Goal: Transaction & Acquisition: Subscribe to service/newsletter

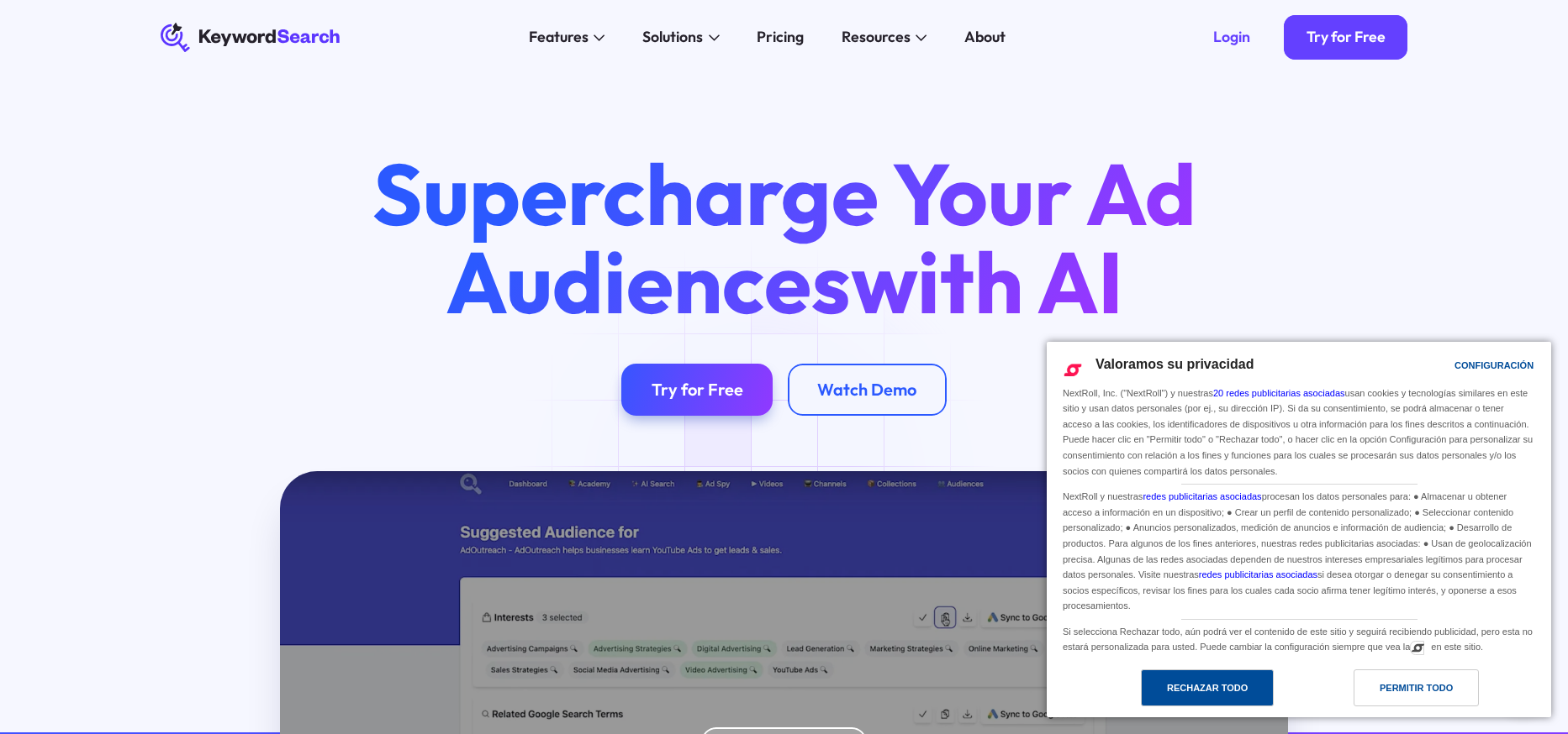
click at [1221, 688] on div "Rechazar todo" at bounding box center [1207, 688] width 81 height 19
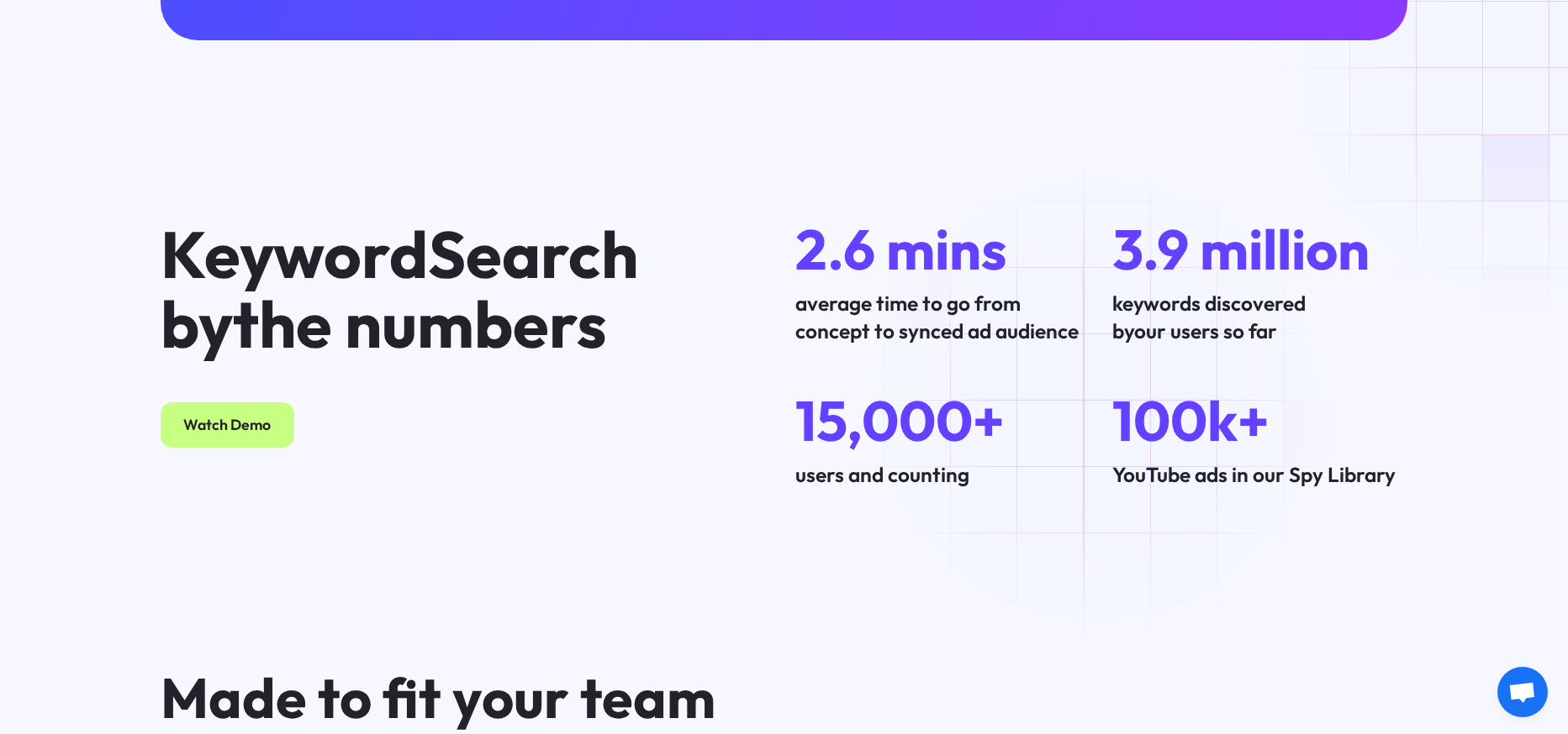
scroll to position [5337, 0]
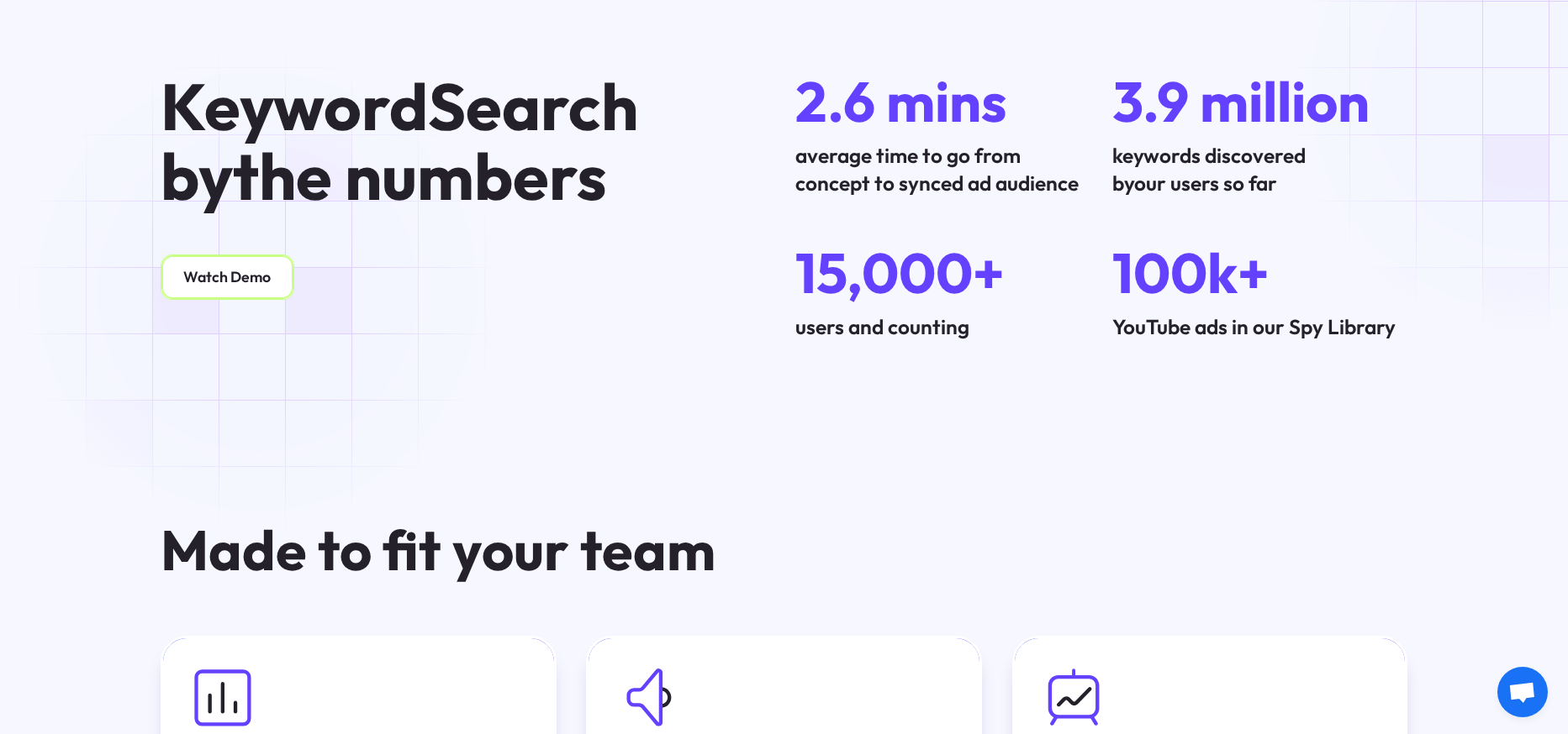
click at [259, 291] on link "Watch Demo" at bounding box center [227, 276] width 133 height 44
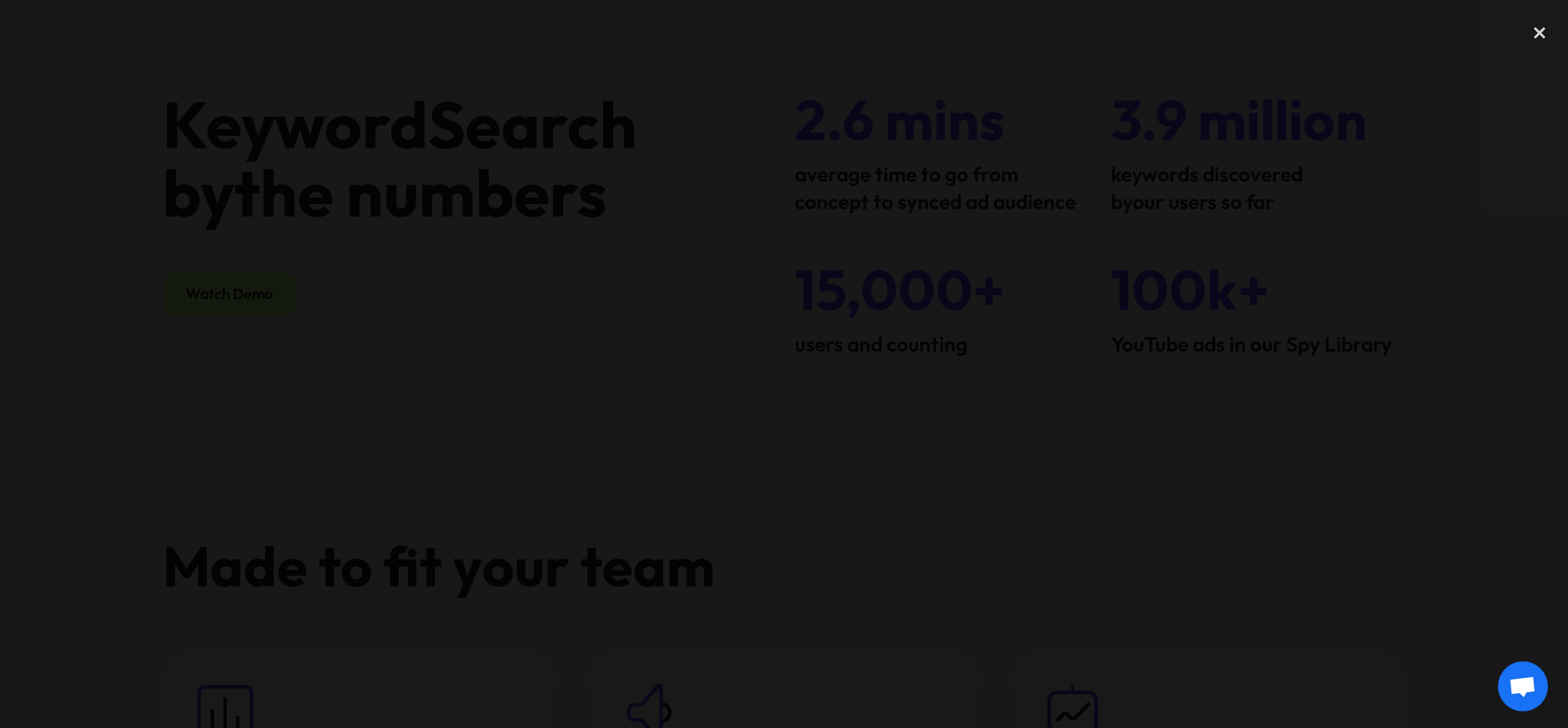
click at [1297, 388] on div at bounding box center [784, 364] width 1568 height 699
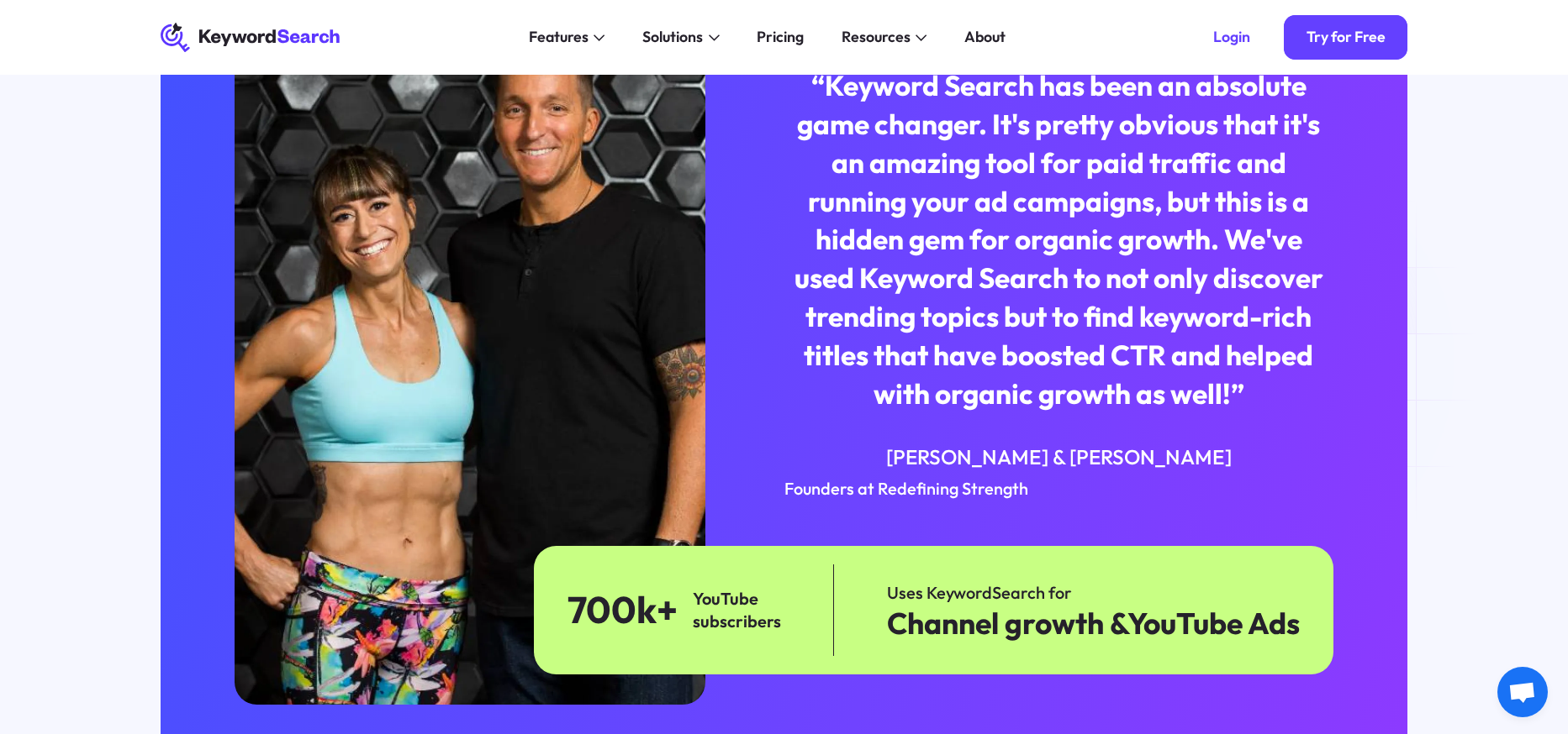
scroll to position [4060, 0]
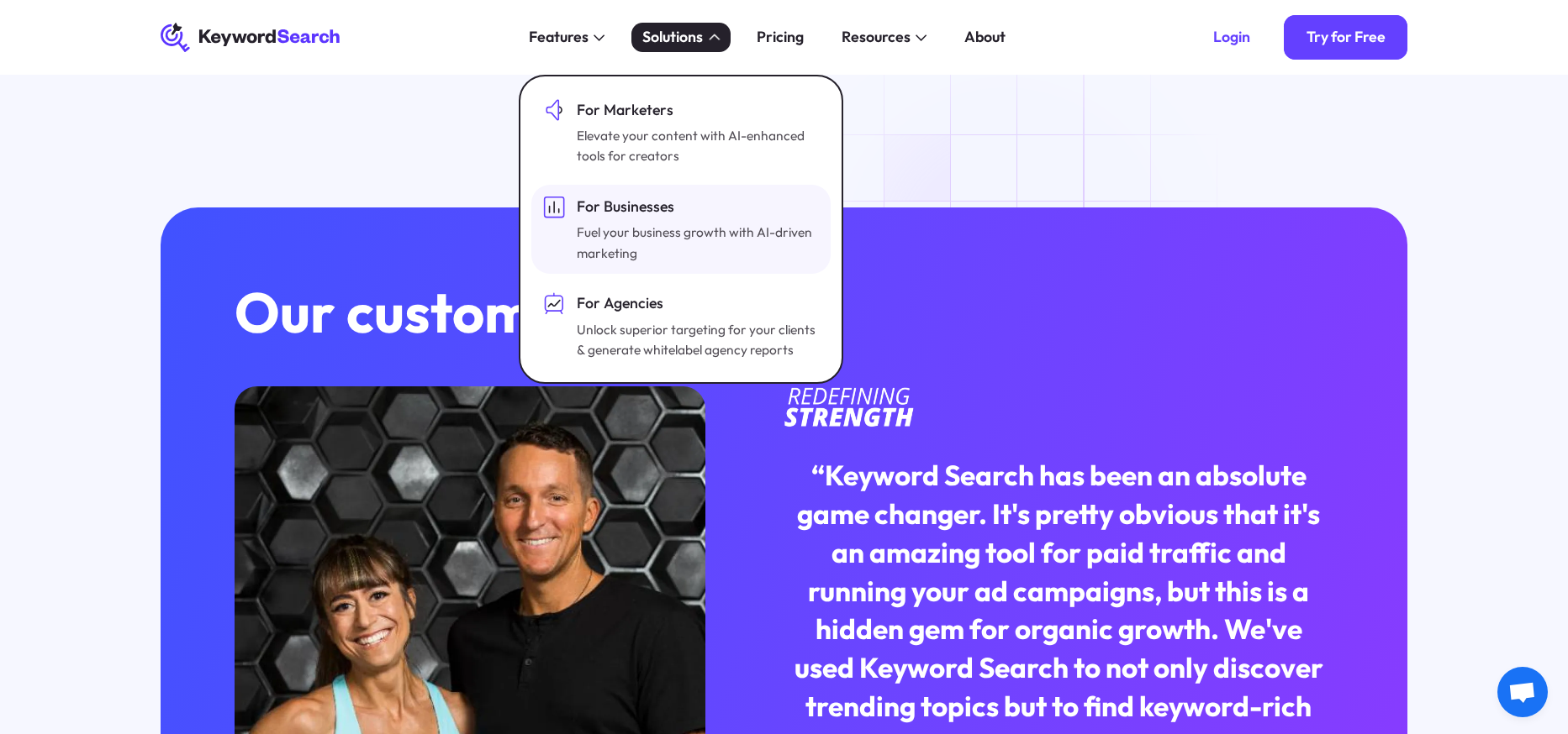
click at [680, 220] on div "For Businesses Fuel your business growth with AI-driven marketing" at bounding box center [696, 229] width 239 height 68
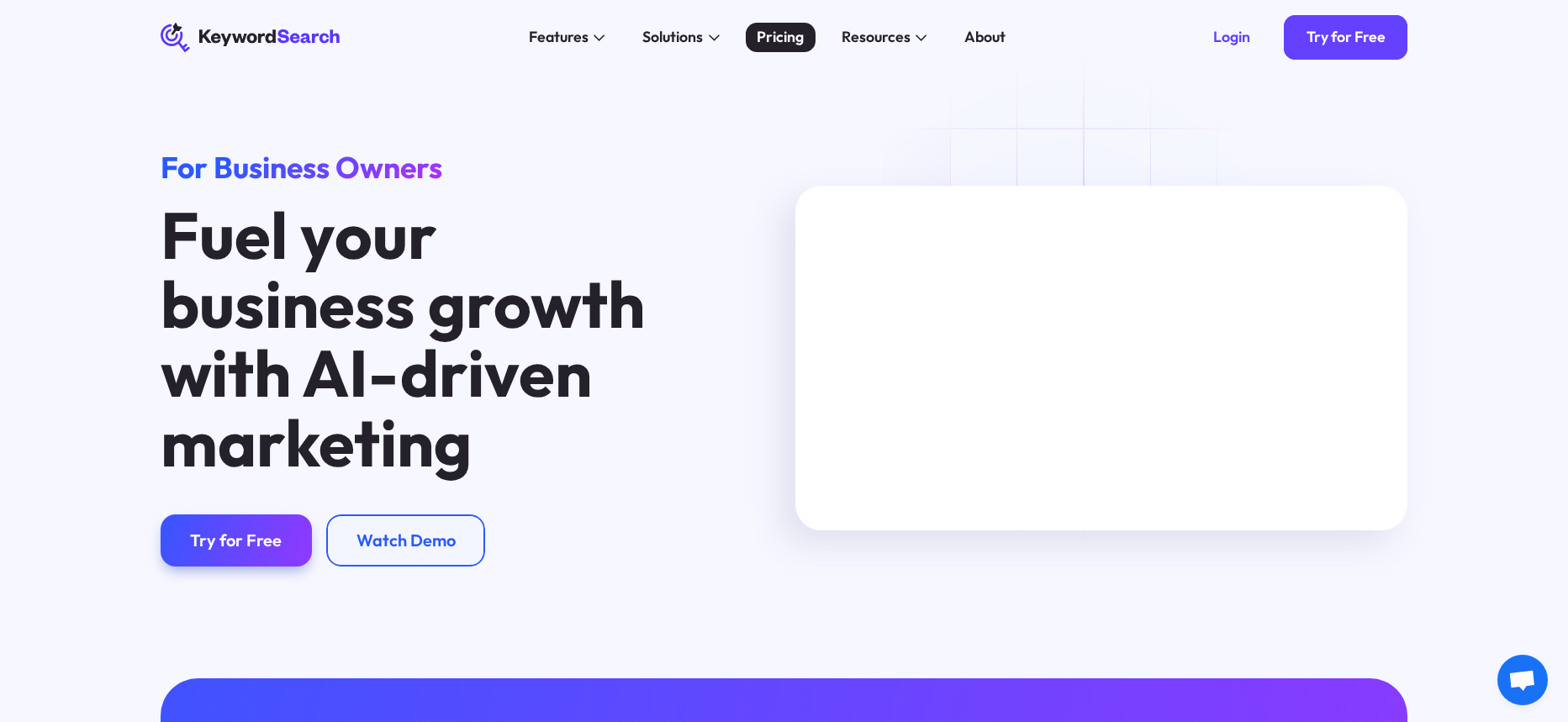
click at [776, 41] on div "Pricing" at bounding box center [780, 38] width 47 height 23
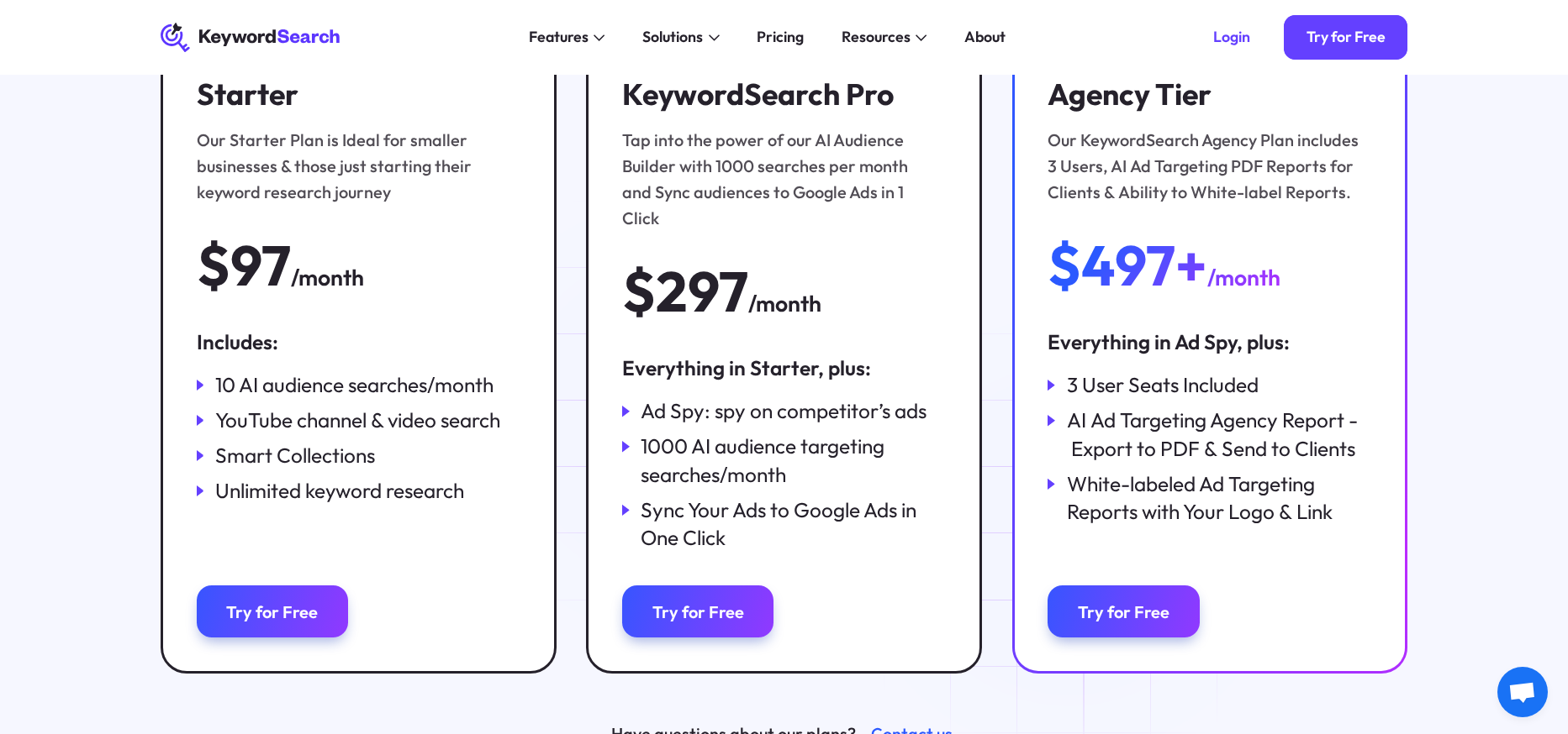
scroll to position [148, 0]
